Goal: Task Accomplishment & Management: Use online tool/utility

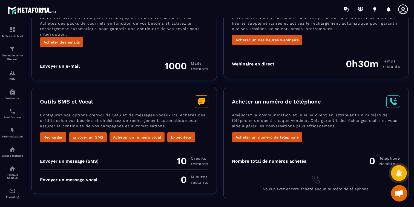
scroll to position [55, 0]
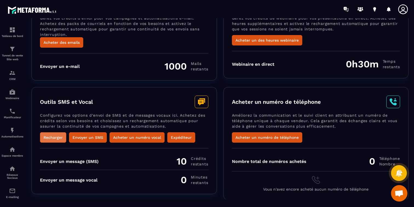
click at [50, 135] on button "Recharger" at bounding box center [53, 137] width 26 height 10
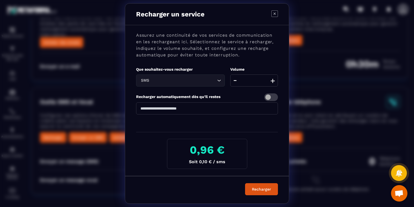
click at [203, 82] on input "Search for option" at bounding box center [182, 80] width 65 height 6
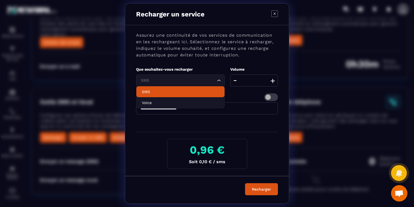
click at [181, 89] on li "SMS" at bounding box center [180, 91] width 88 height 11
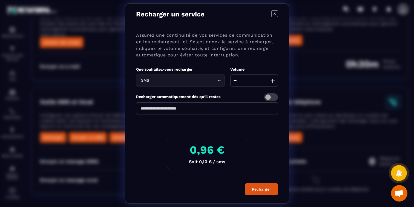
drag, startPoint x: 263, startPoint y: 80, endPoint x: 229, endPoint y: 79, distance: 34.5
click at [229, 79] on div "Que souhaitez-vous recharger SMS Loading... Volume - ** +" at bounding box center [207, 78] width 142 height 24
type input "*"
click at [234, 93] on div "Assurez une continuité de vos services de communication en les rechargeant ici.…" at bounding box center [207, 100] width 164 height 151
click at [273, 15] on icon "Modal window" at bounding box center [274, 13] width 7 height 7
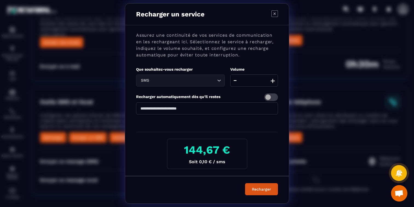
type input "**"
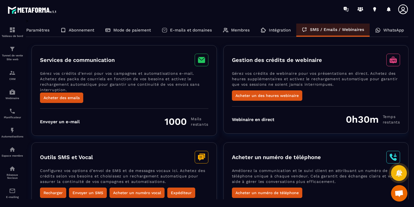
scroll to position [0, 0]
click at [267, 97] on button "Acheter un des heures webinaire" at bounding box center [267, 95] width 70 height 10
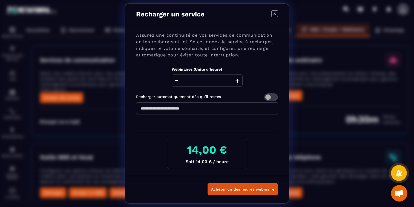
click at [237, 79] on button "+" at bounding box center [237, 80] width 8 height 12
click at [224, 102] on div "Assurez une continuité de vos services de communication en les rechargeant ici.…" at bounding box center [207, 100] width 164 height 151
click at [219, 111] on input "**" at bounding box center [207, 108] width 142 height 12
click at [238, 82] on button "+" at bounding box center [237, 80] width 8 height 12
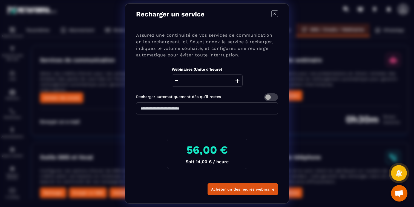
click at [238, 82] on button "+" at bounding box center [237, 80] width 8 height 12
click at [272, 13] on icon "Modal window" at bounding box center [274, 13] width 7 height 7
type input "*"
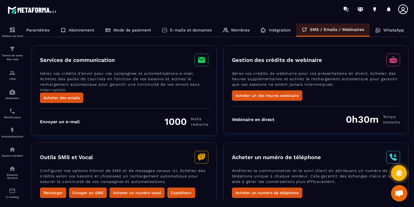
click at [39, 30] on p "Paramètres" at bounding box center [37, 30] width 23 height 5
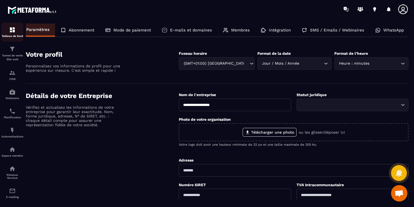
click at [15, 28] on img at bounding box center [12, 30] width 7 height 7
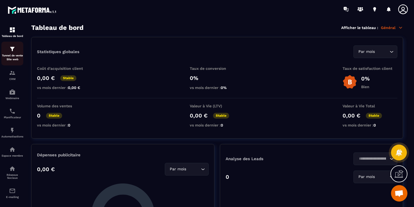
click at [13, 55] on p "Tunnel de vente Site web" at bounding box center [12, 58] width 22 height 8
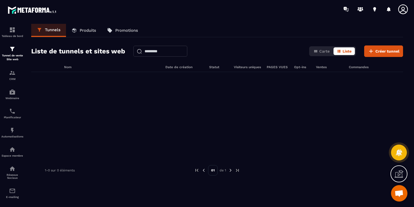
click at [90, 31] on p "Produits" at bounding box center [88, 30] width 16 height 5
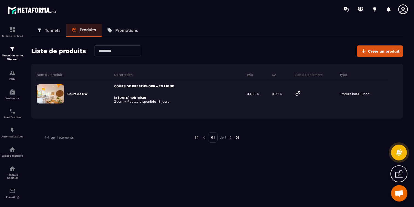
click at [125, 32] on p "Promotions" at bounding box center [126, 30] width 23 height 5
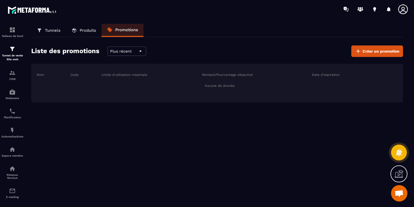
click at [49, 29] on p "Tunnels" at bounding box center [53, 30] width 16 height 5
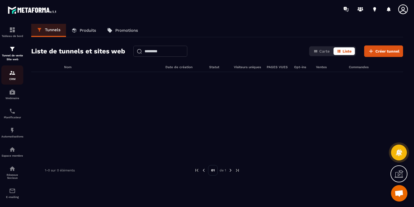
click at [9, 78] on p "CRM" at bounding box center [12, 78] width 22 height 3
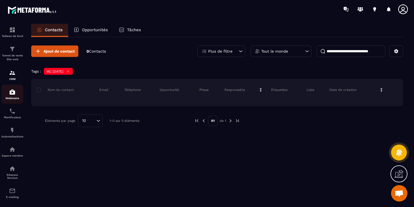
click at [14, 95] on div "Webinaire" at bounding box center [12, 94] width 22 height 11
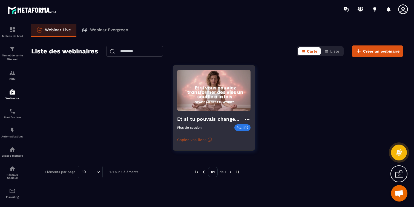
click at [207, 140] on icon "button" at bounding box center [209, 139] width 4 height 4
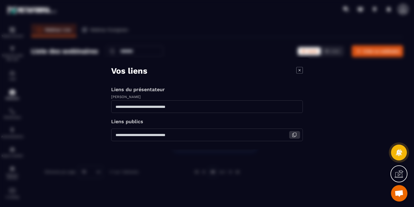
click at [294, 134] on icon "Modal window" at bounding box center [294, 134] width 5 height 5
click at [299, 70] on icon "Modal window" at bounding box center [299, 70] width 7 height 7
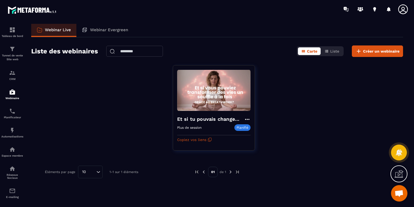
click at [281, 142] on div "Et si tu pouvais changer ta vie un souffle à la fois Plus de session Planifié C…" at bounding box center [217, 111] width 372 height 92
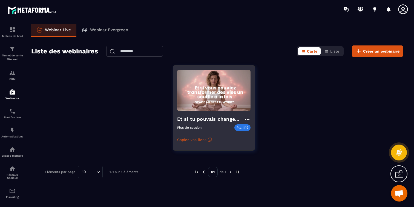
click at [210, 95] on img at bounding box center [213, 91] width 73 height 42
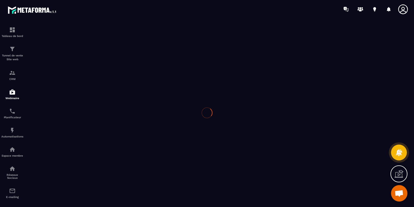
type input "**********"
type textarea "******"
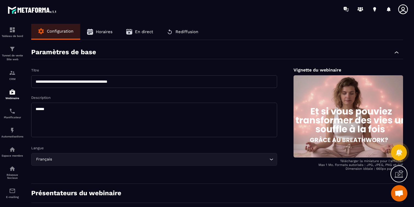
click at [99, 33] on span "Horaires" at bounding box center [104, 31] width 17 height 5
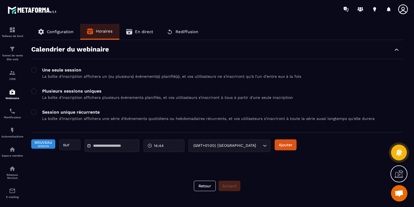
click at [113, 147] on input "text" at bounding box center [112, 146] width 38 height 4
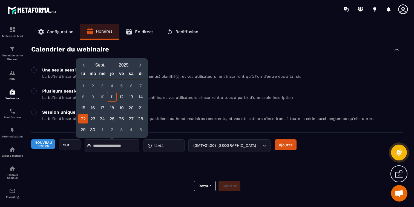
click at [82, 119] on div "22" at bounding box center [83, 119] width 10 height 10
type input "**********"
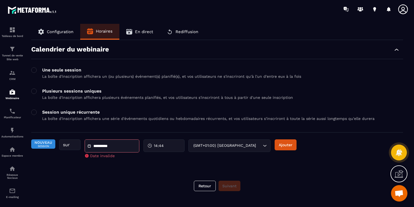
click at [55, 35] on div "Tableau de bord Tunnel de vente Site web CRM Webinaire Planificateur Automatisa…" at bounding box center [46, 112] width 93 height 188
click at [16, 96] on div "Webinaire" at bounding box center [12, 94] width 22 height 11
click at [9, 115] on div "Planificateur" at bounding box center [12, 113] width 22 height 11
click at [13, 133] on img at bounding box center [12, 130] width 7 height 7
